Goal: Transaction & Acquisition: Obtain resource

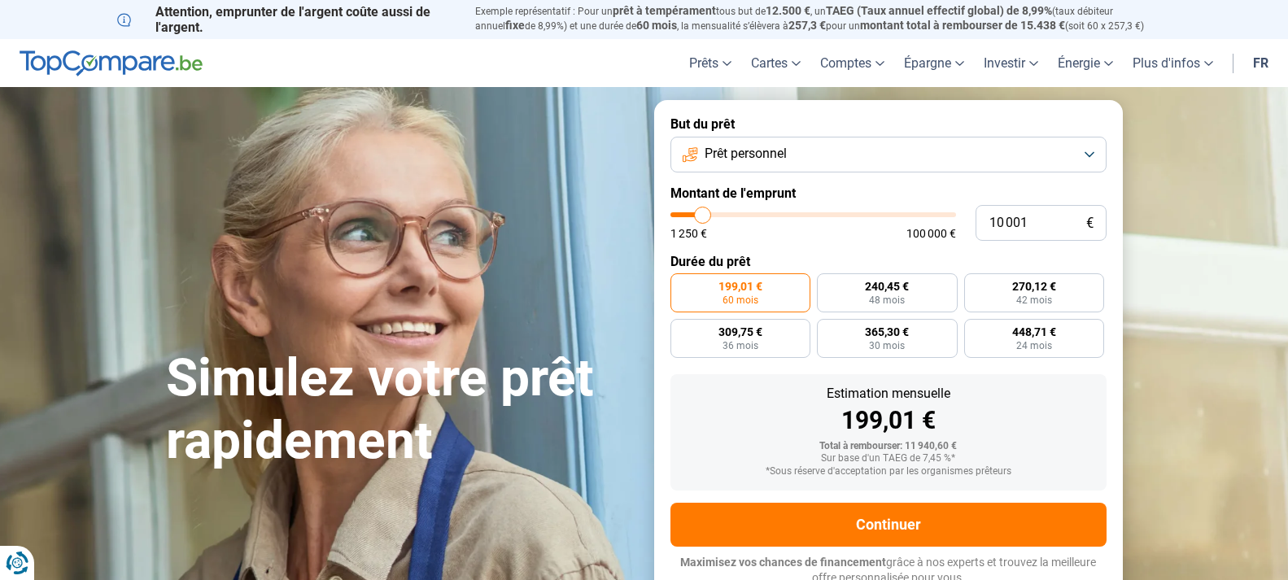
type input "9 500"
type input "9500"
type input "10 000"
type input "10000"
type input "10 250"
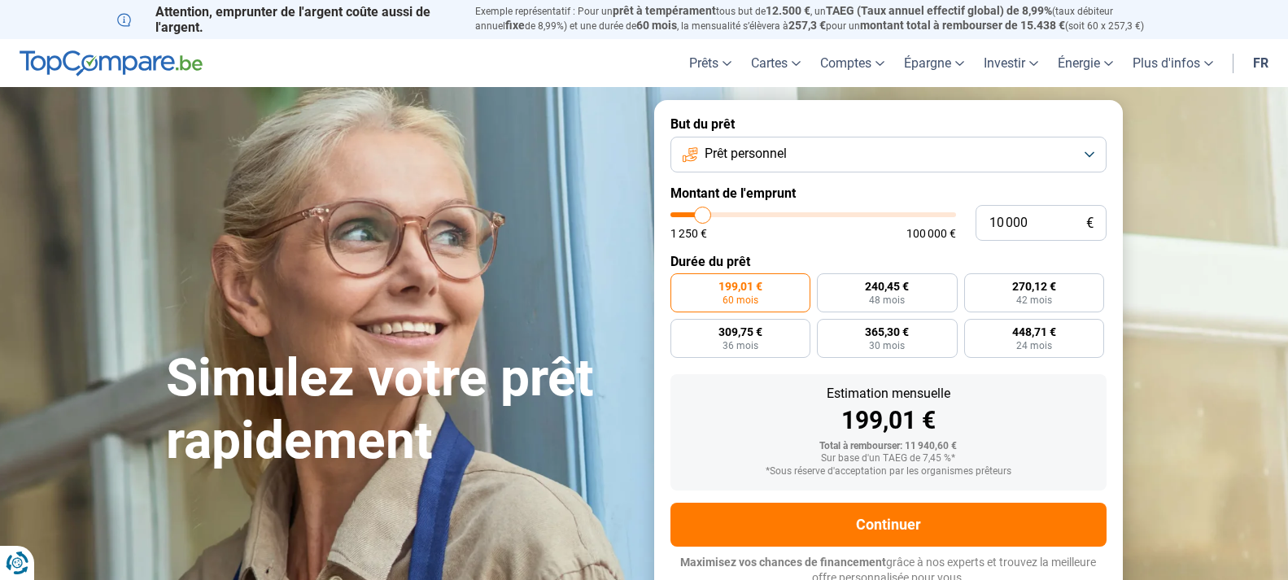
type input "10250"
type input "11 000"
type input "11000"
type input "11 250"
type input "11250"
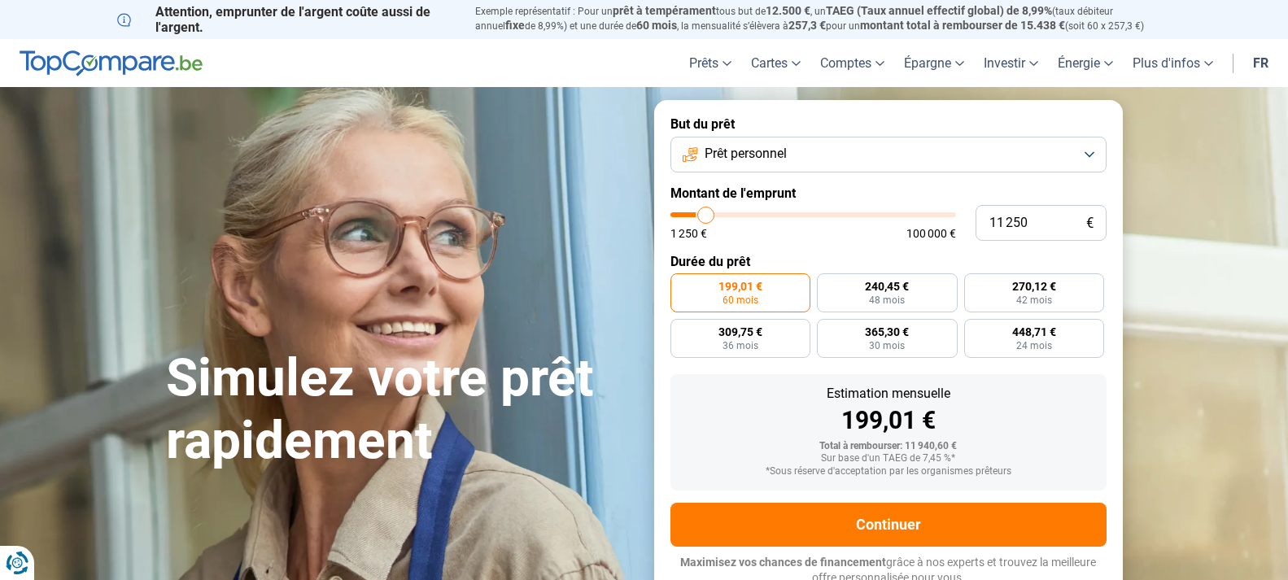
type input "11 500"
type input "11500"
type input "11 750"
type input "11750"
type input "12 000"
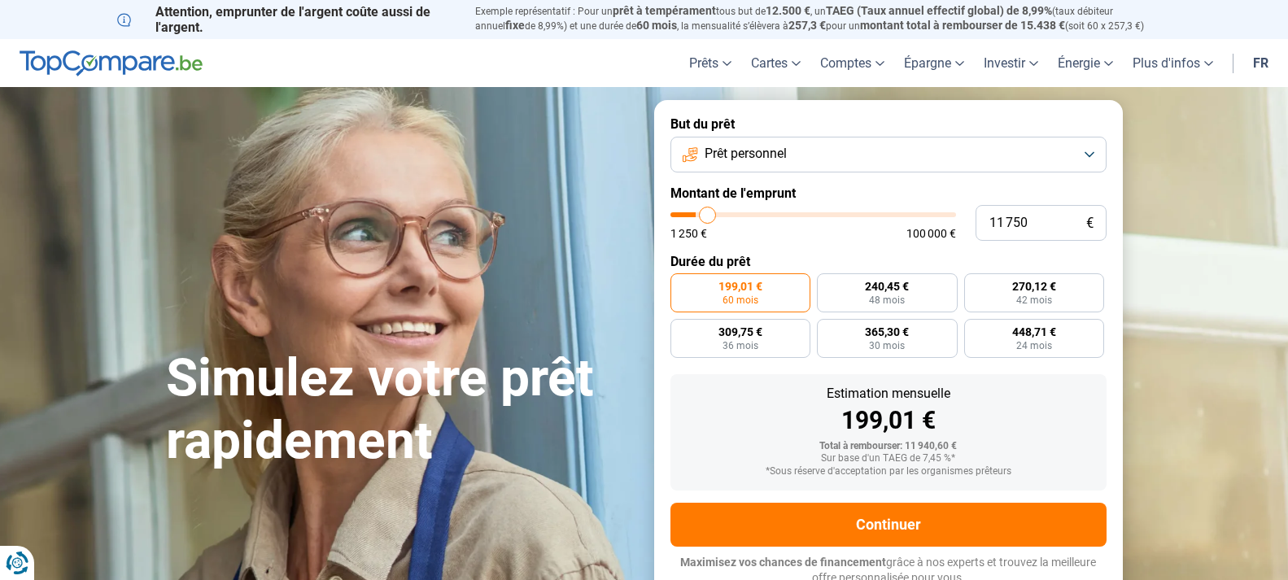
type input "12000"
type input "12 500"
type input "12500"
type input "12 750"
type input "12750"
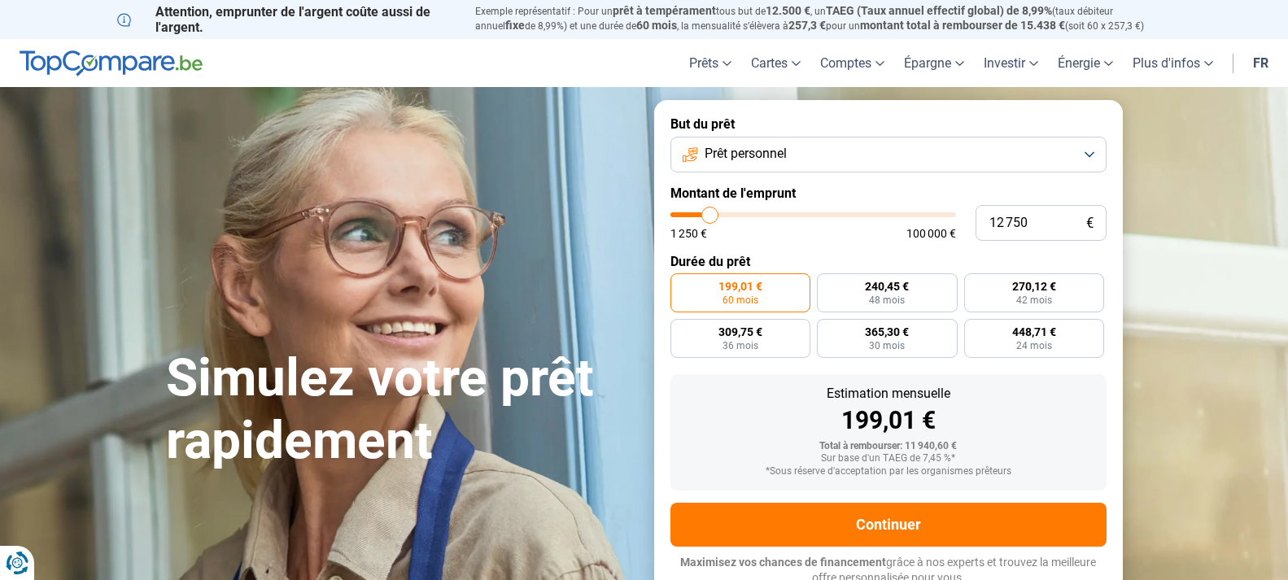
type input "13 000"
type input "13000"
type input "13 250"
type input "13250"
type input "13 500"
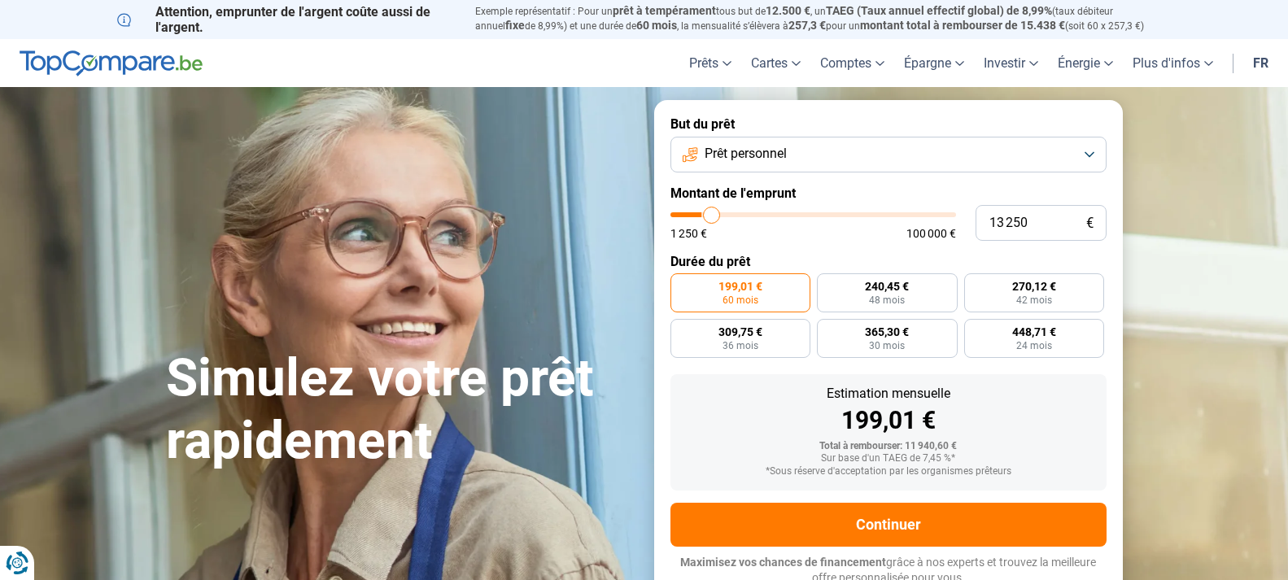
type input "13500"
type input "14 000"
type input "14000"
type input "14 250"
type input "14250"
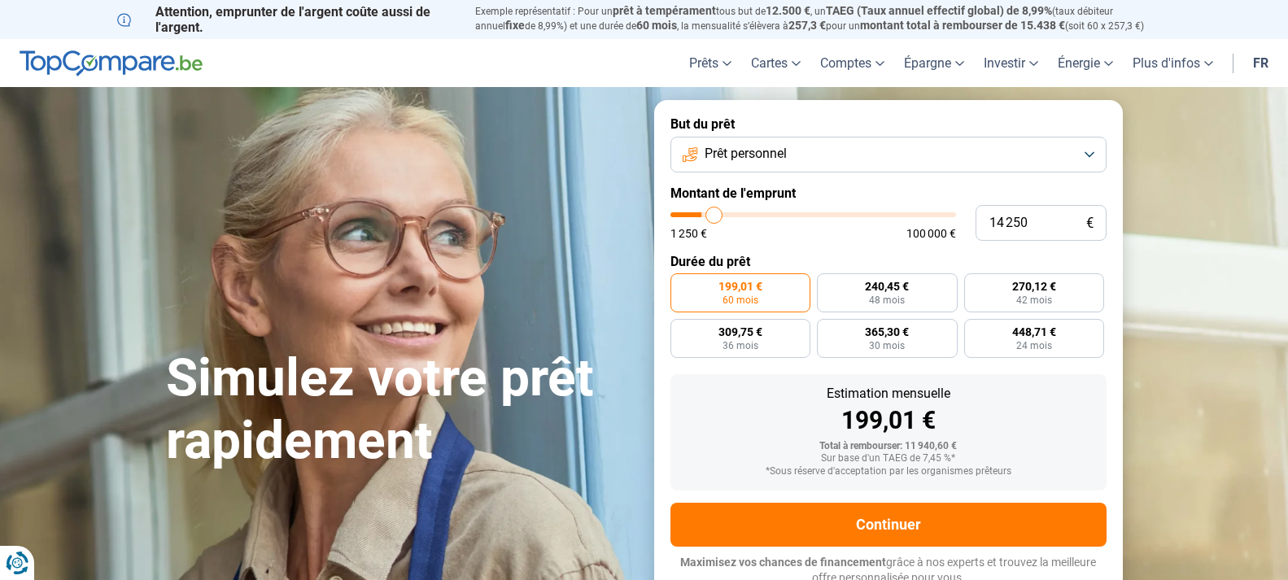
type input "14 500"
type input "14500"
type input "14 750"
type input "14750"
type input "15 000"
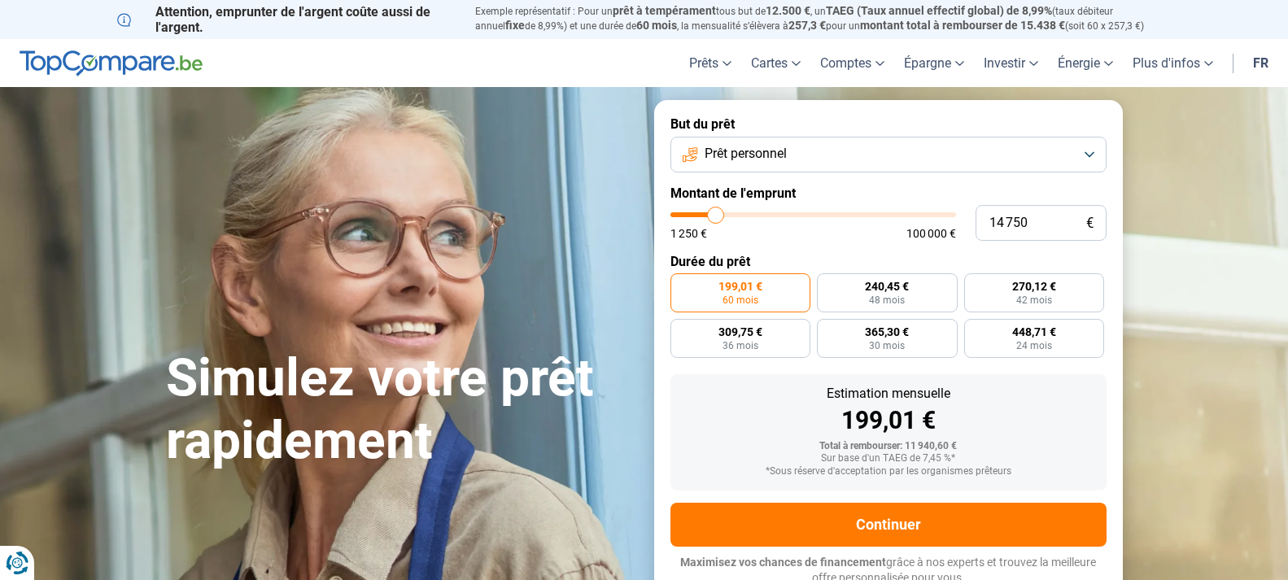
type input "15000"
type input "15 500"
type input "15500"
type input "15 750"
type input "15750"
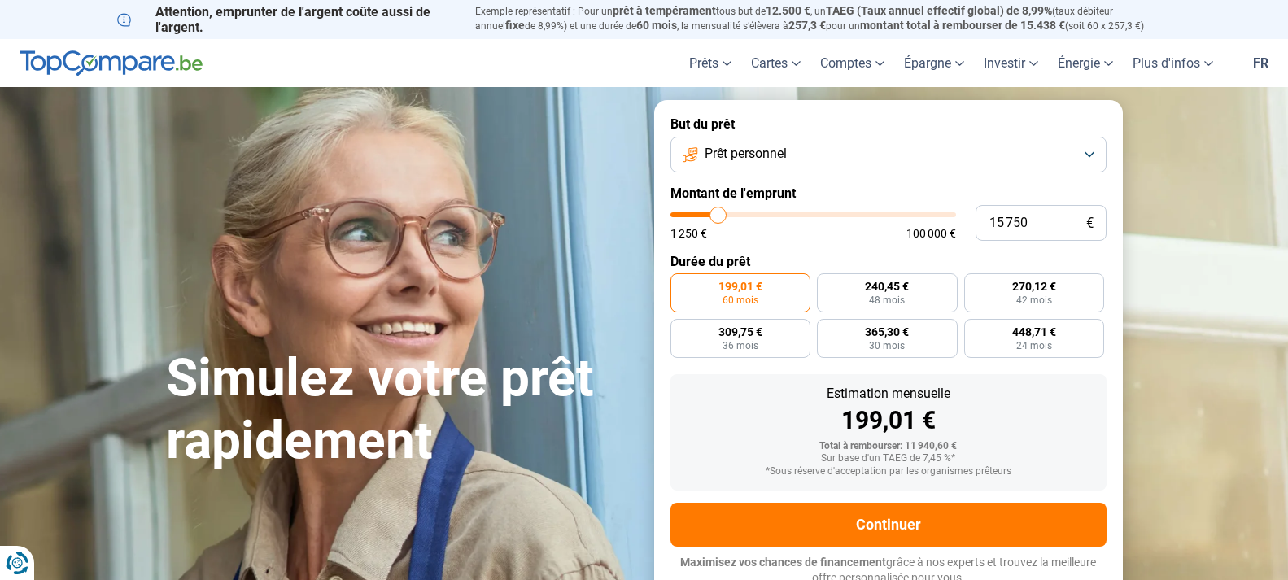
type input "16 000"
type input "16000"
type input "15 750"
type input "15750"
type input "15 500"
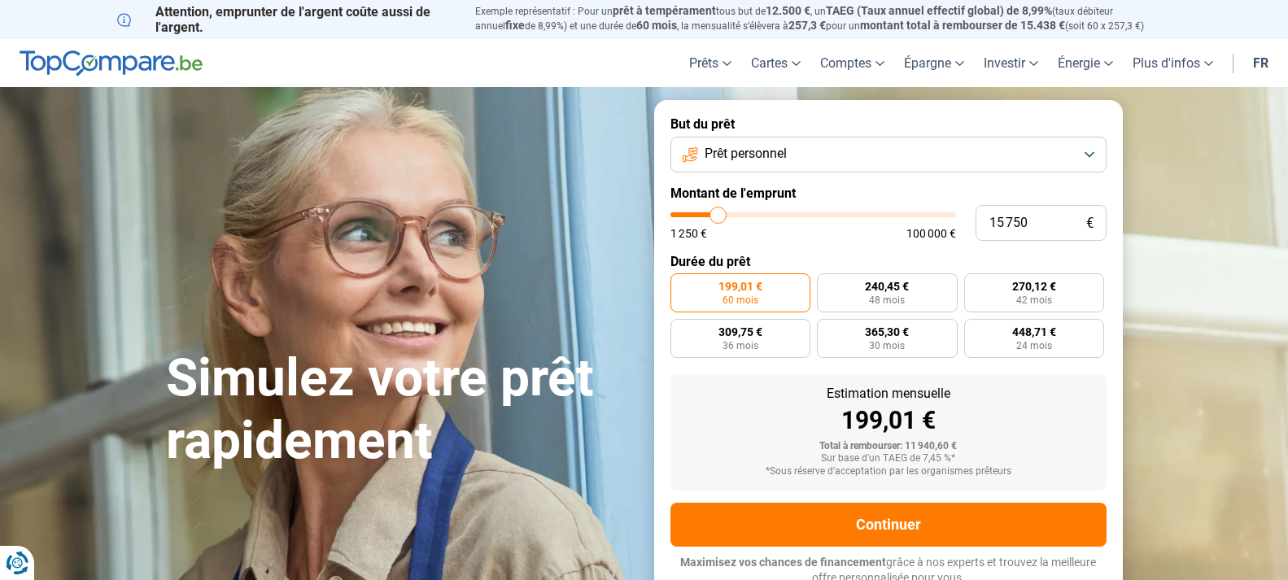
type input "15500"
type input "14 750"
type input "14750"
type input "14 500"
type input "14500"
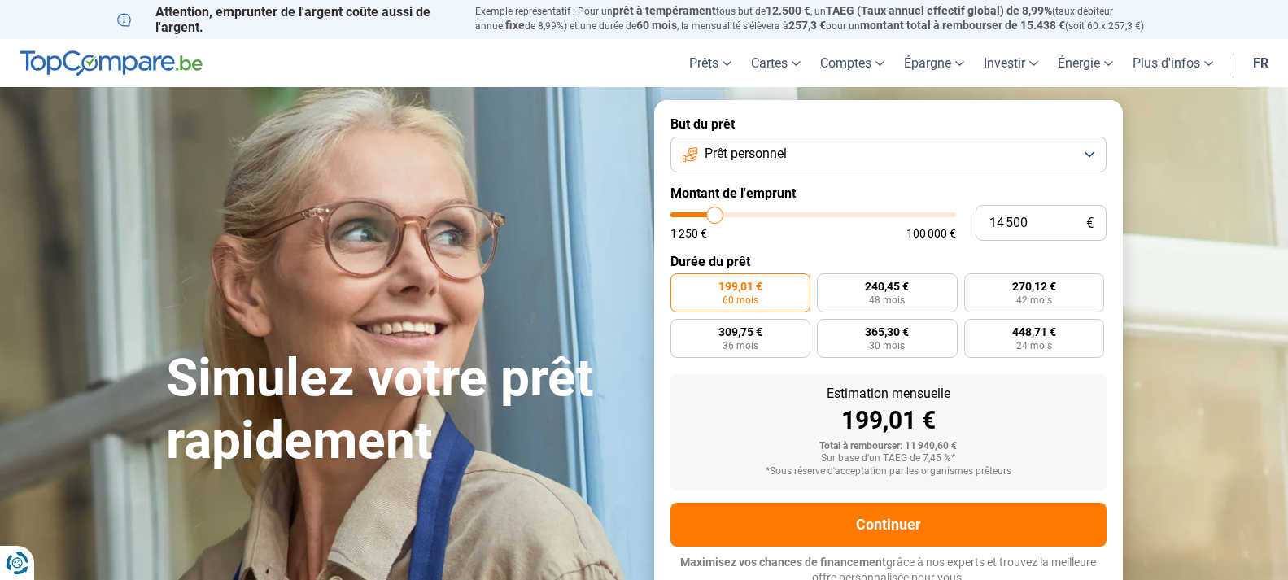
type input "13 500"
type input "13500"
type input "13 000"
type input "13000"
type input "12 750"
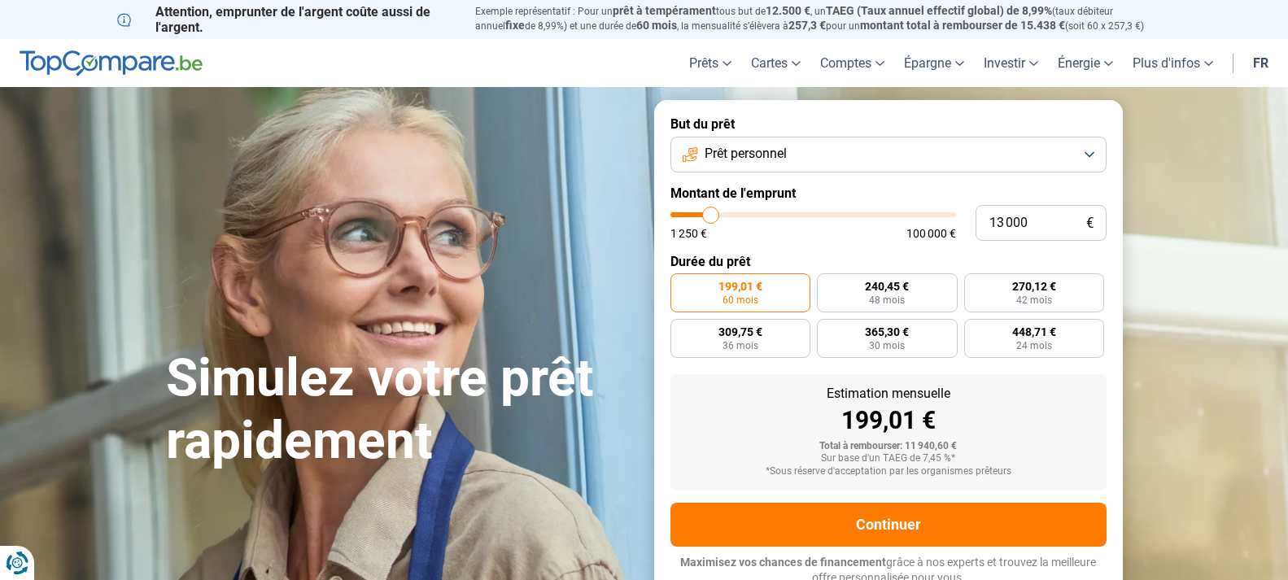
type input "12750"
type input "12 500"
type input "12500"
type input "12 000"
type input "12000"
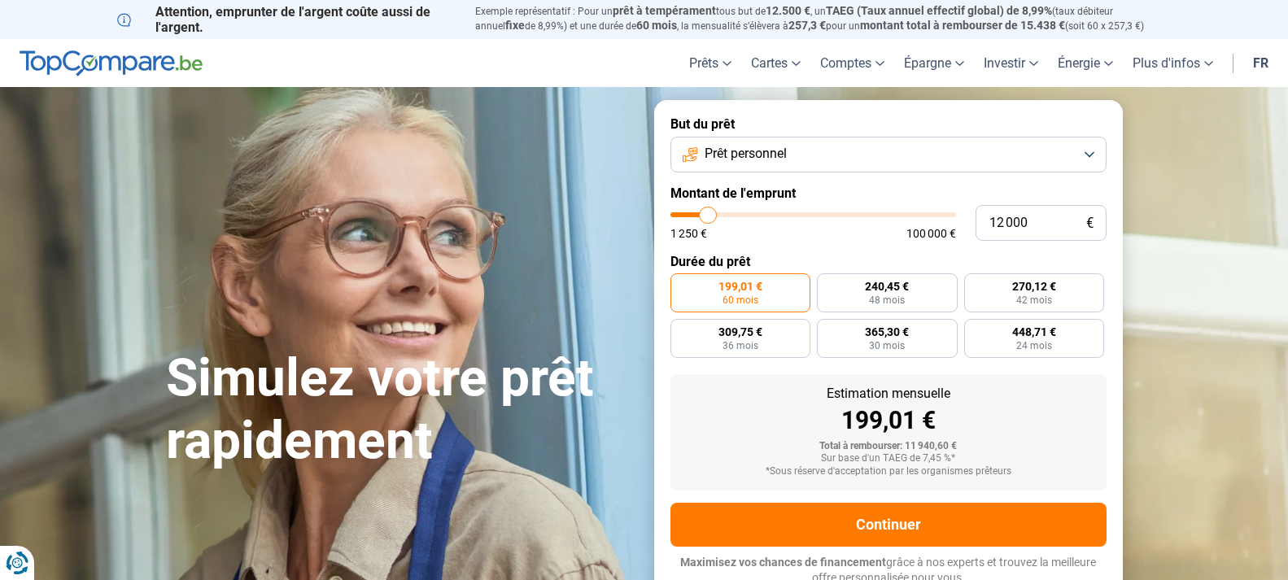
type input "11 750"
type input "11750"
type input "11 500"
type input "11500"
type input "11 250"
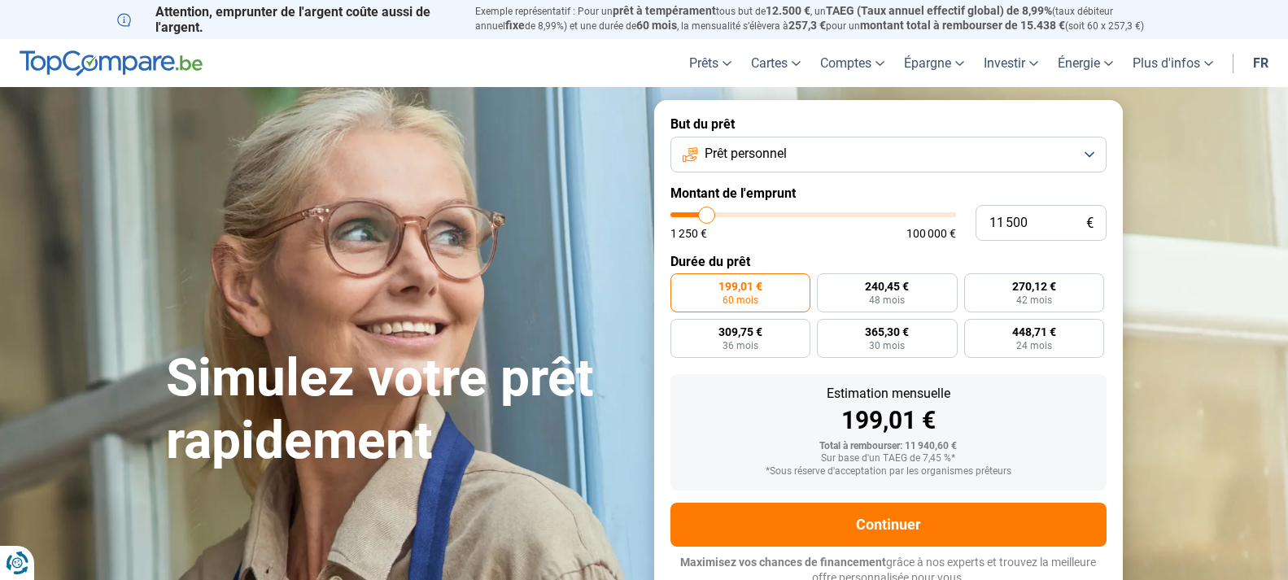
type input "11250"
type input "11 000"
type input "11000"
type input "10 500"
type input "10500"
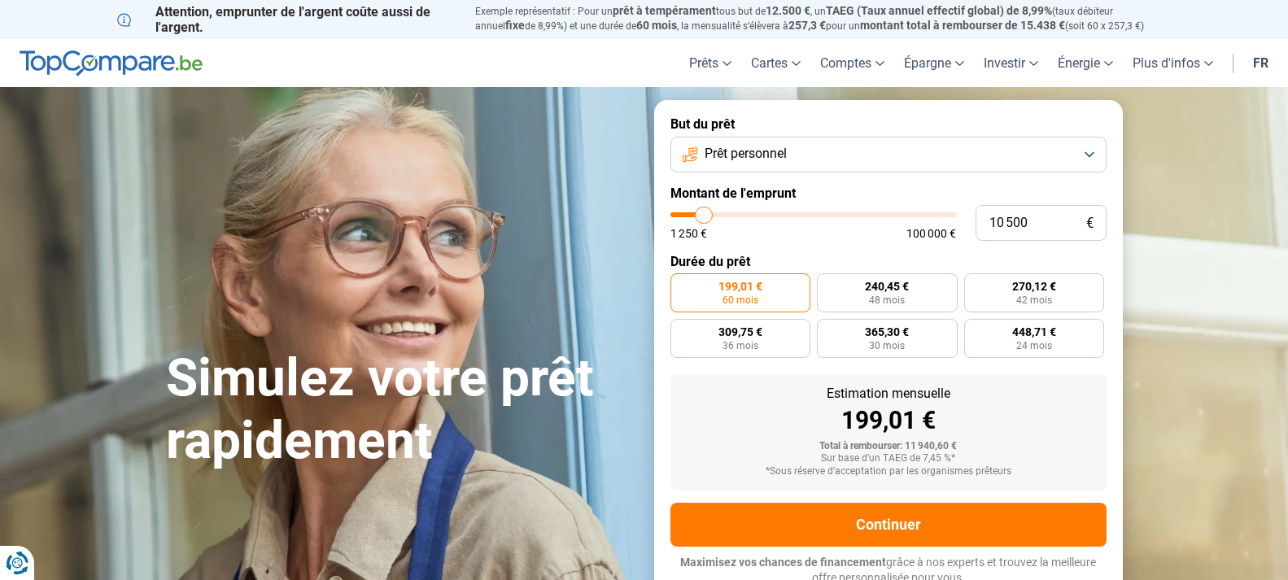
type input "10 250"
type input "10250"
type input "9 750"
type input "9750"
type input "9 500"
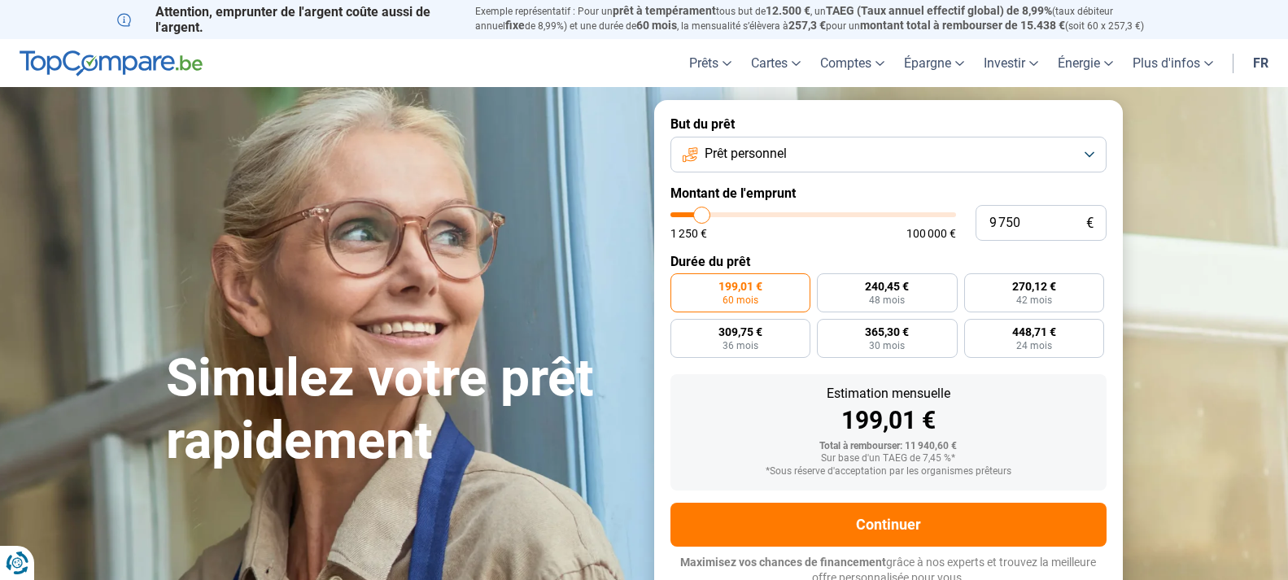
type input "9500"
type input "9 000"
type input "9000"
type input "8 500"
type input "8500"
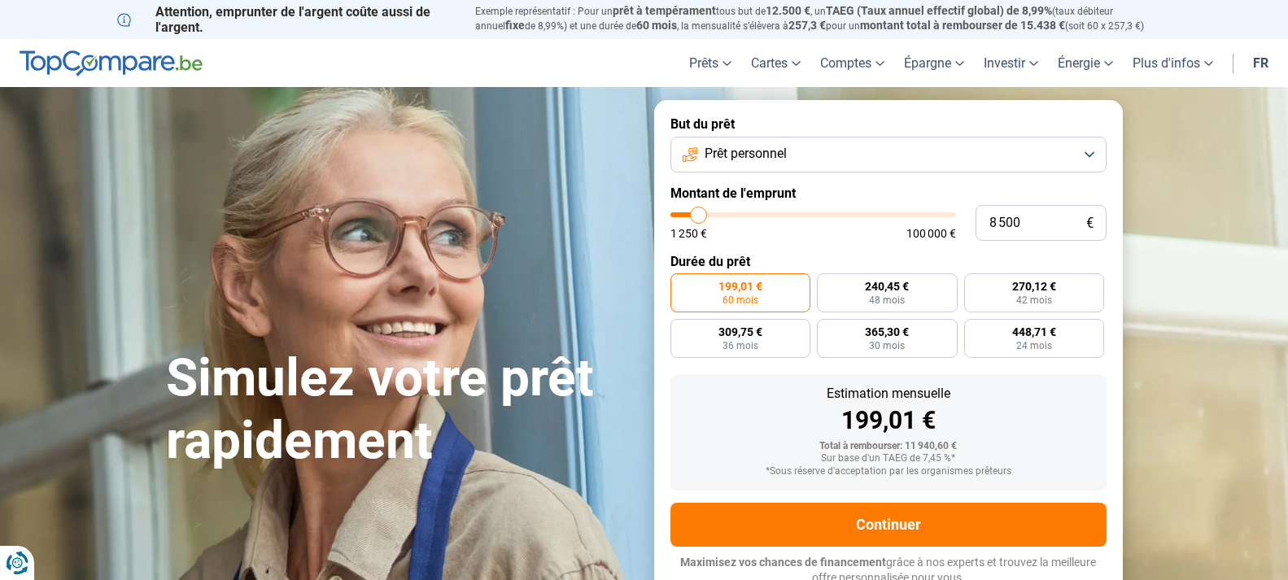
type input "8 250"
type input "8250"
type input "7 500"
type input "7500"
type input "7 250"
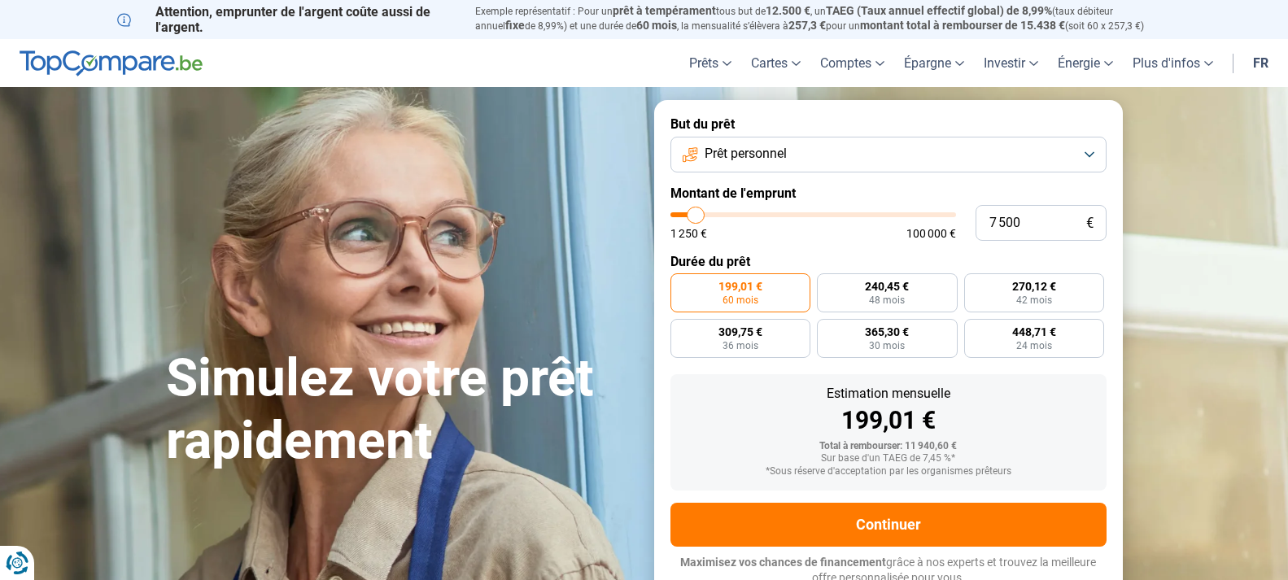
type input "7250"
type input "7 000"
type input "7000"
type input "6 750"
type input "6750"
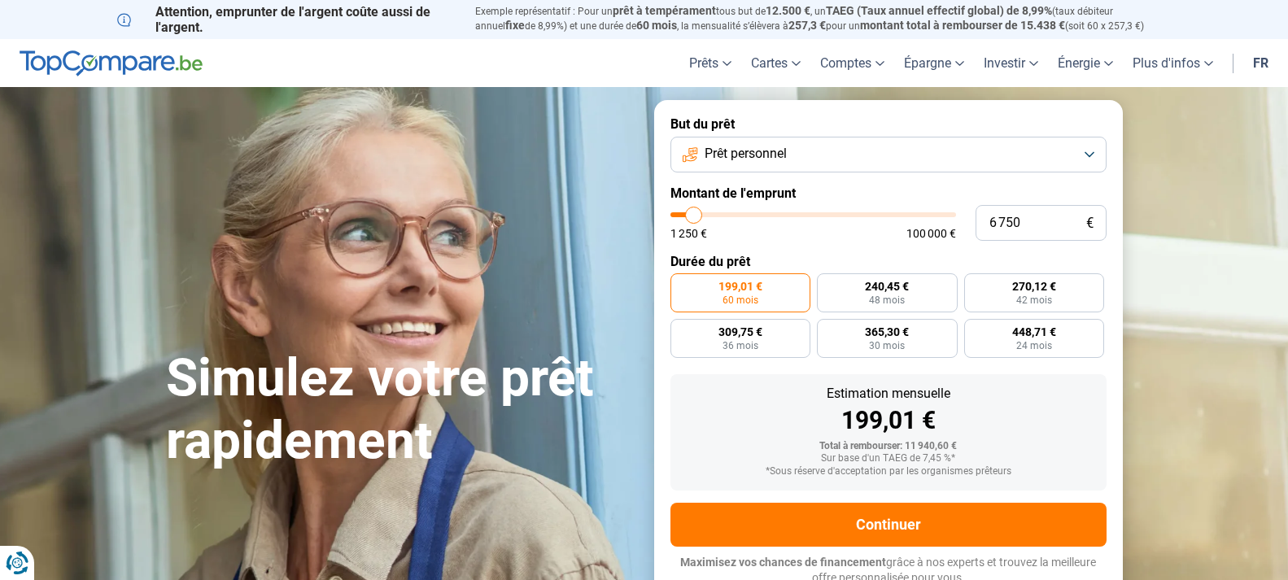
type input "6 500"
type input "6500"
type input "6 000"
type input "6000"
type input "5 750"
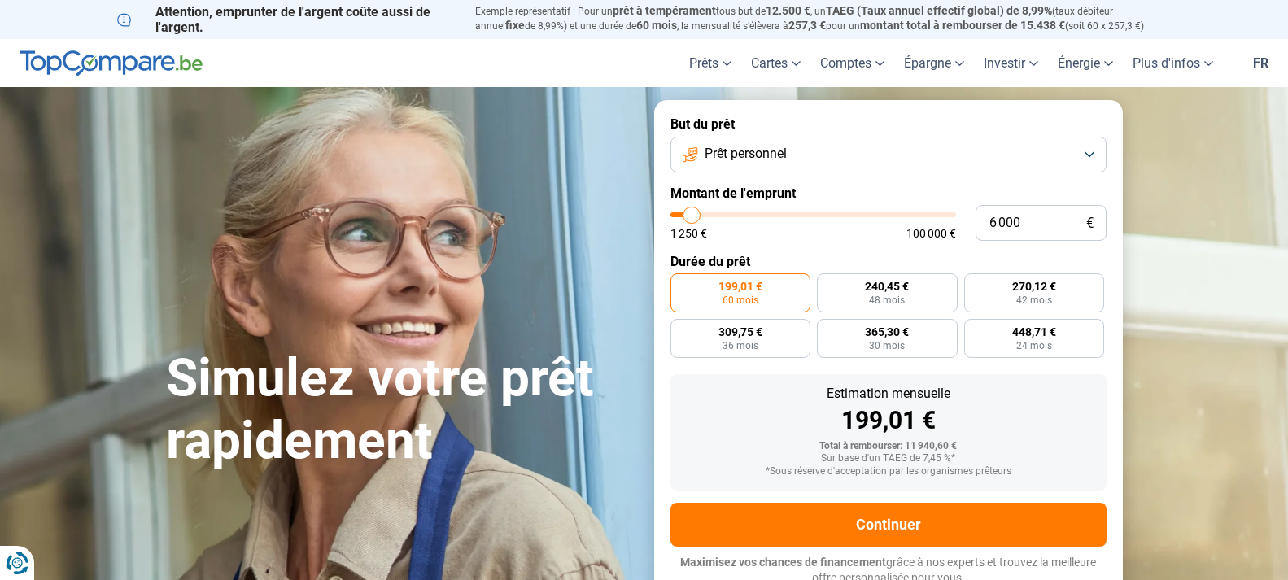
type input "5750"
type input "5 500"
type input "5500"
type input "5 250"
type input "5250"
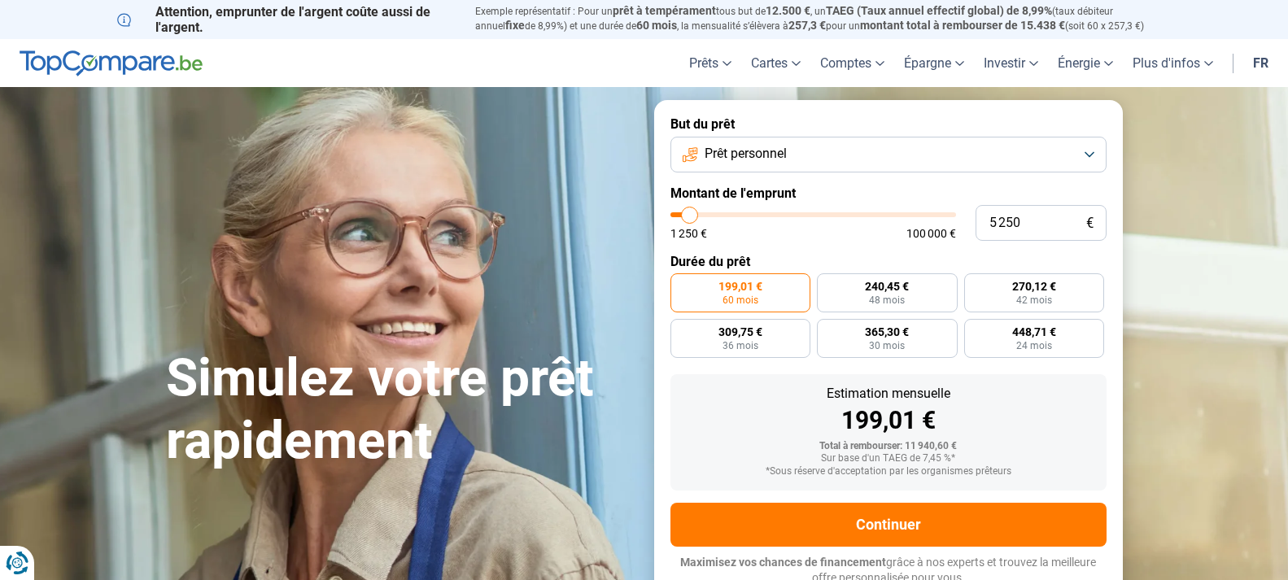
type input "5 000"
type input "5000"
type input "4 500"
type input "4500"
type input "4 250"
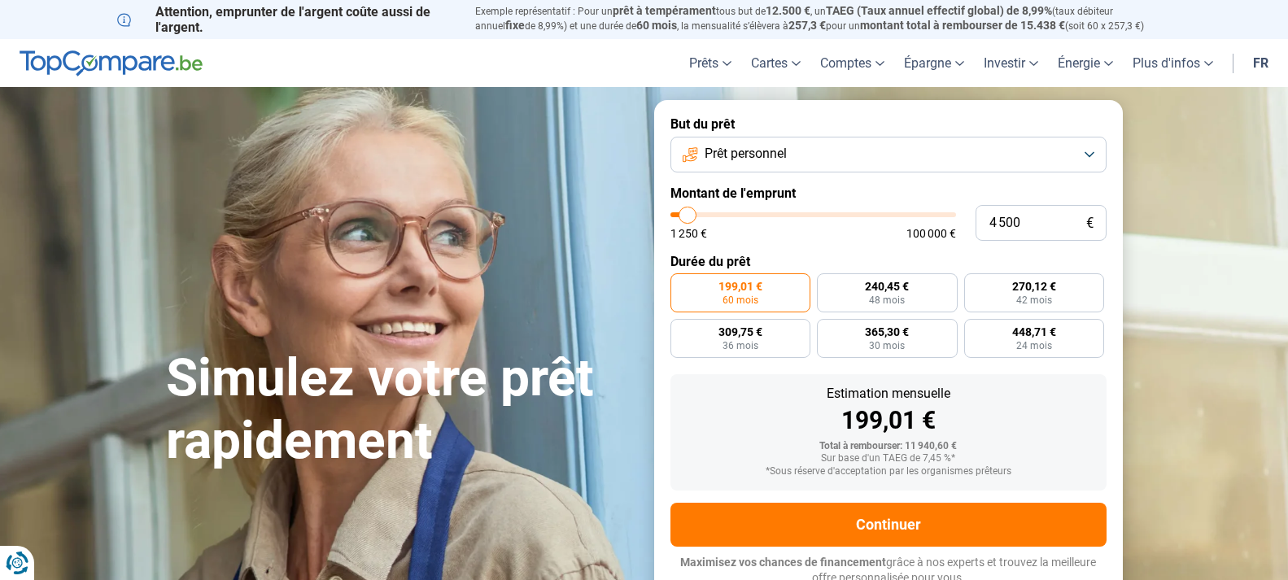
type input "4250"
type input "4 000"
type input "4000"
type input "3 750"
type input "3750"
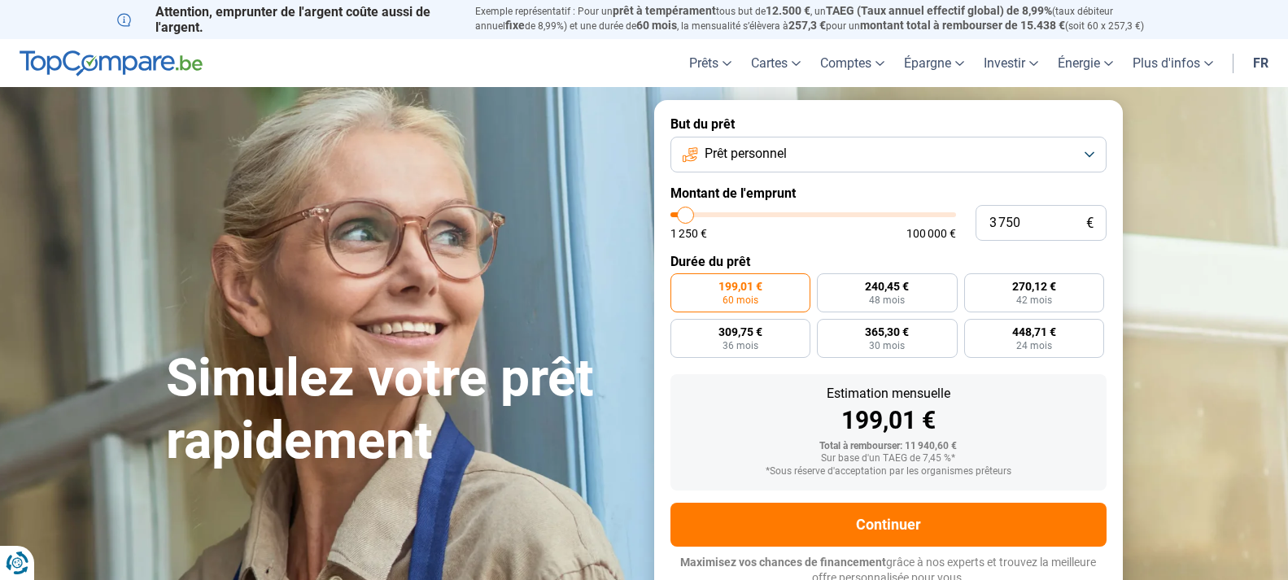
type input "3 500"
type input "3500"
type input "3 000"
type input "3000"
type input "2 750"
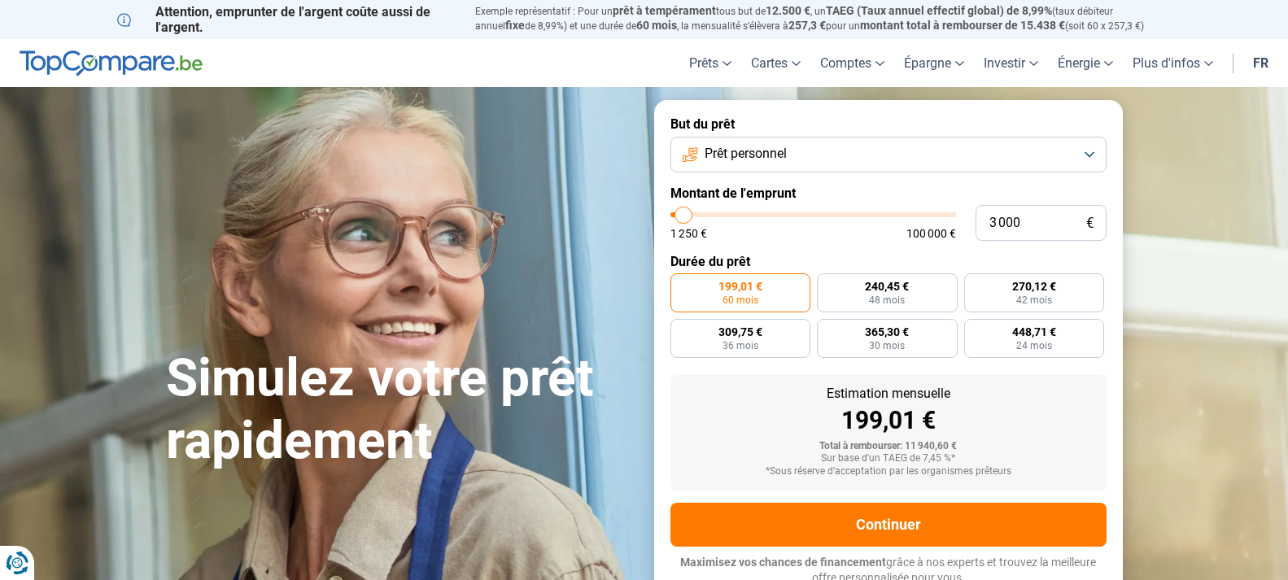
type input "2750"
type input "2 500"
type input "2500"
type input "2 250"
type input "2250"
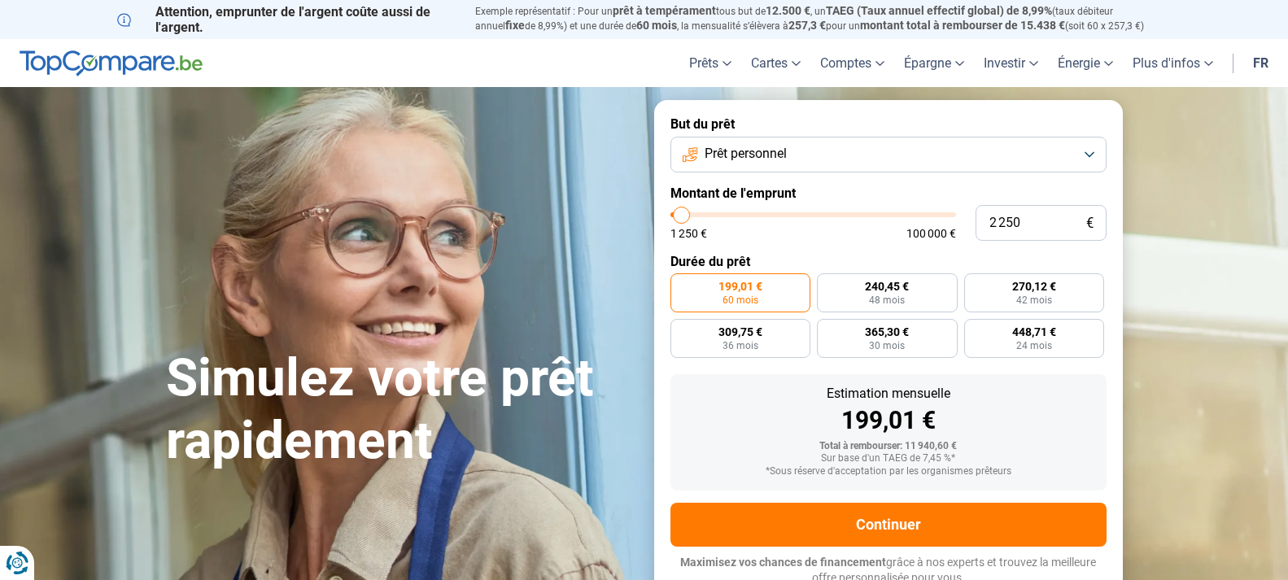
type input "2 000"
drag, startPoint x: 701, startPoint y: 214, endPoint x: 681, endPoint y: 226, distance: 23.0
type input "2000"
click at [681, 217] on input "range" at bounding box center [813, 214] width 286 height 5
radio input "true"
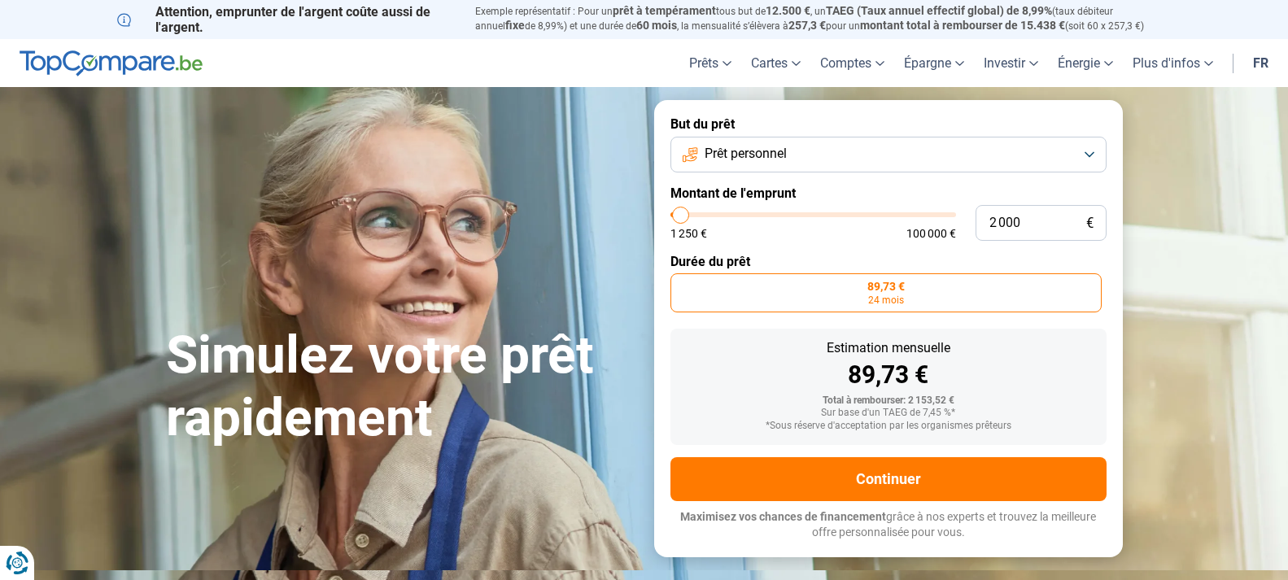
type input "2 250"
type input "2250"
type input "2 500"
type input "2500"
type input "2 750"
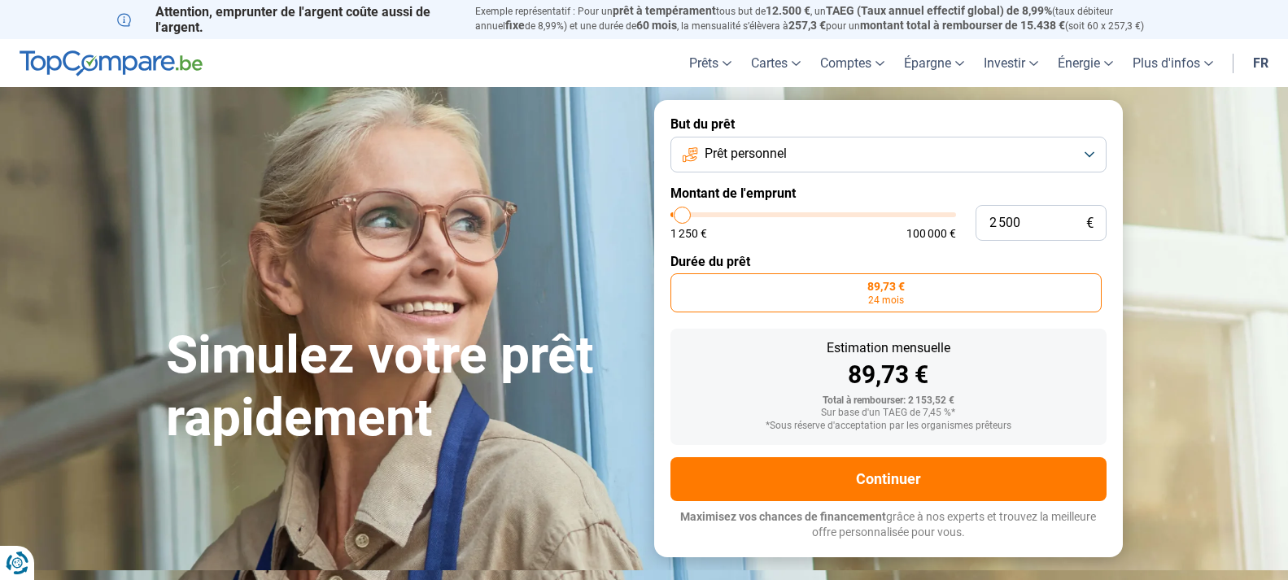
type input "2750"
type input "3 000"
type input "3000"
click at [684, 217] on input "range" at bounding box center [813, 214] width 286 height 5
radio input "false"
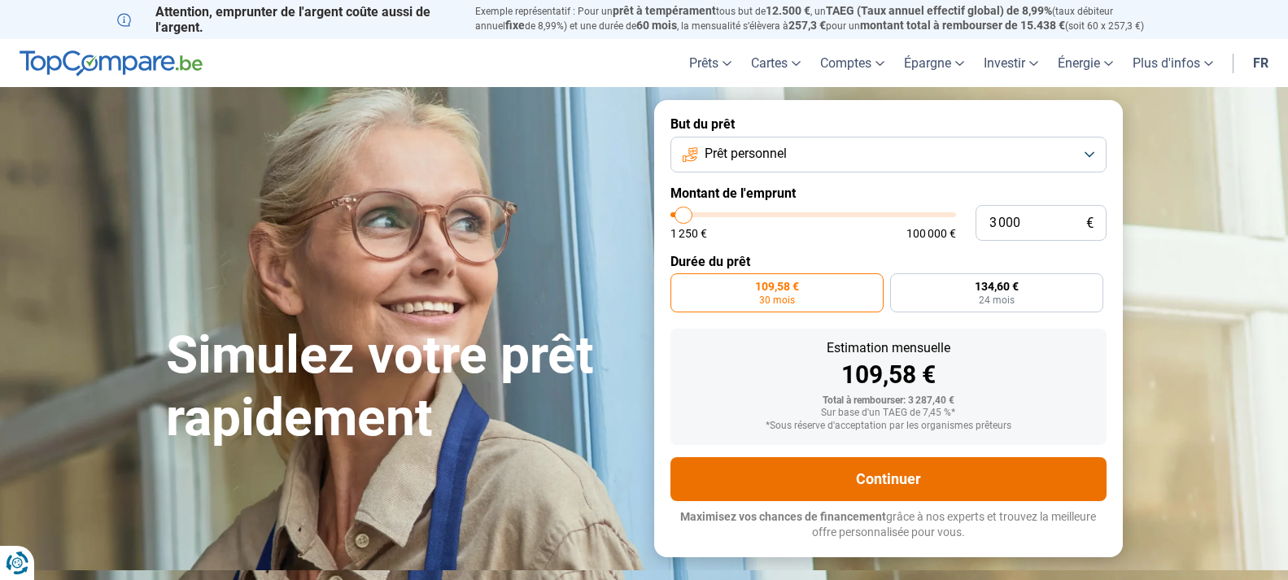
click at [863, 471] on button "Continuer" at bounding box center [888, 479] width 436 height 44
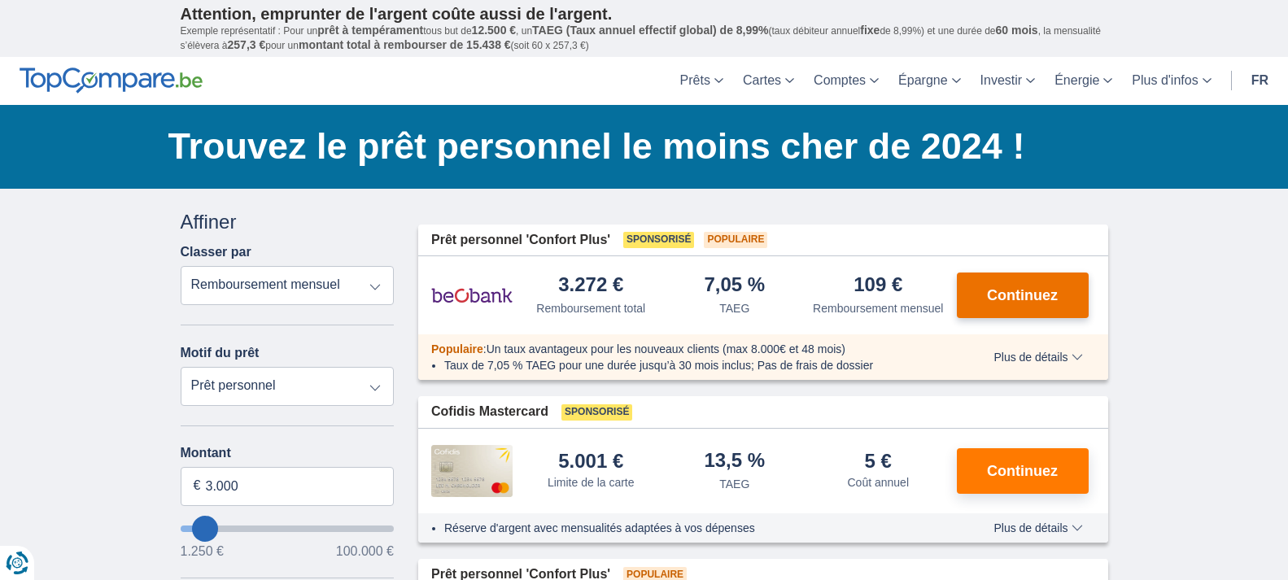
click at [1000, 290] on span "Continuez" at bounding box center [1022, 295] width 71 height 15
